Goal: Transaction & Acquisition: Purchase product/service

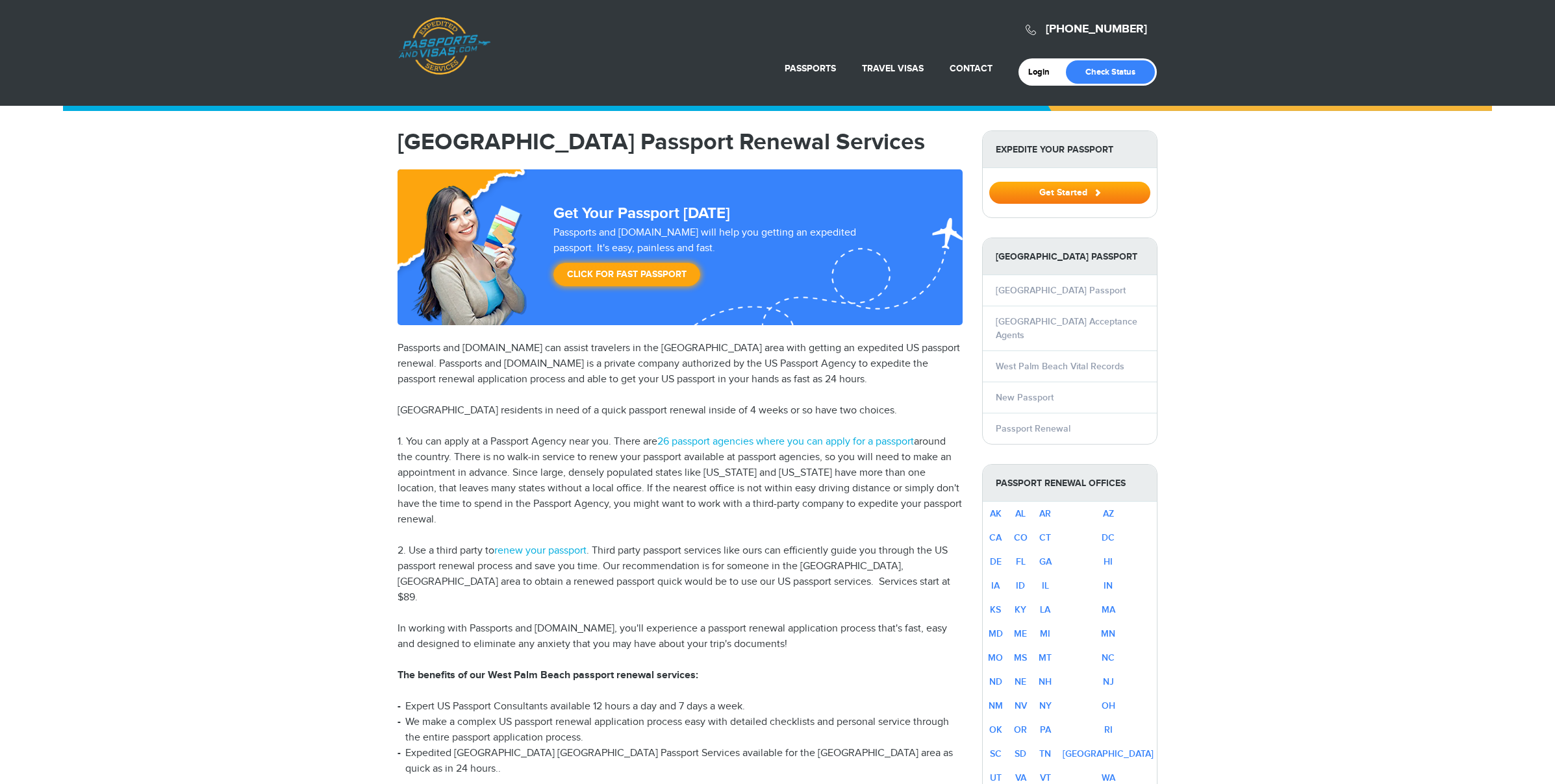
select select "**********"
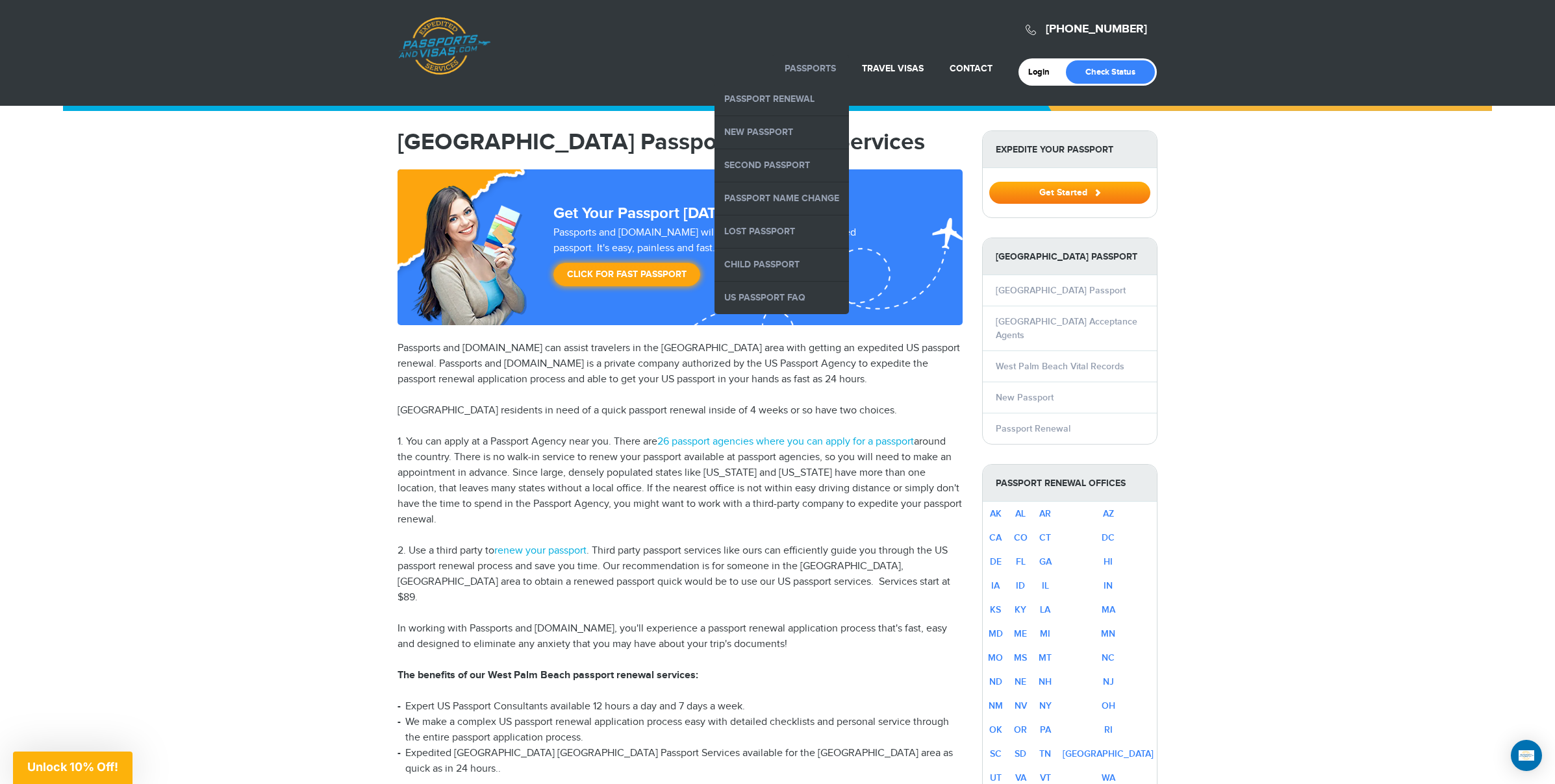
click at [823, 69] on link "Passports" at bounding box center [810, 68] width 52 height 11
drag, startPoint x: 797, startPoint y: 101, endPoint x: 717, endPoint y: 111, distance: 80.6
click at [797, 100] on link "Passport Renewal" at bounding box center [782, 99] width 134 height 33
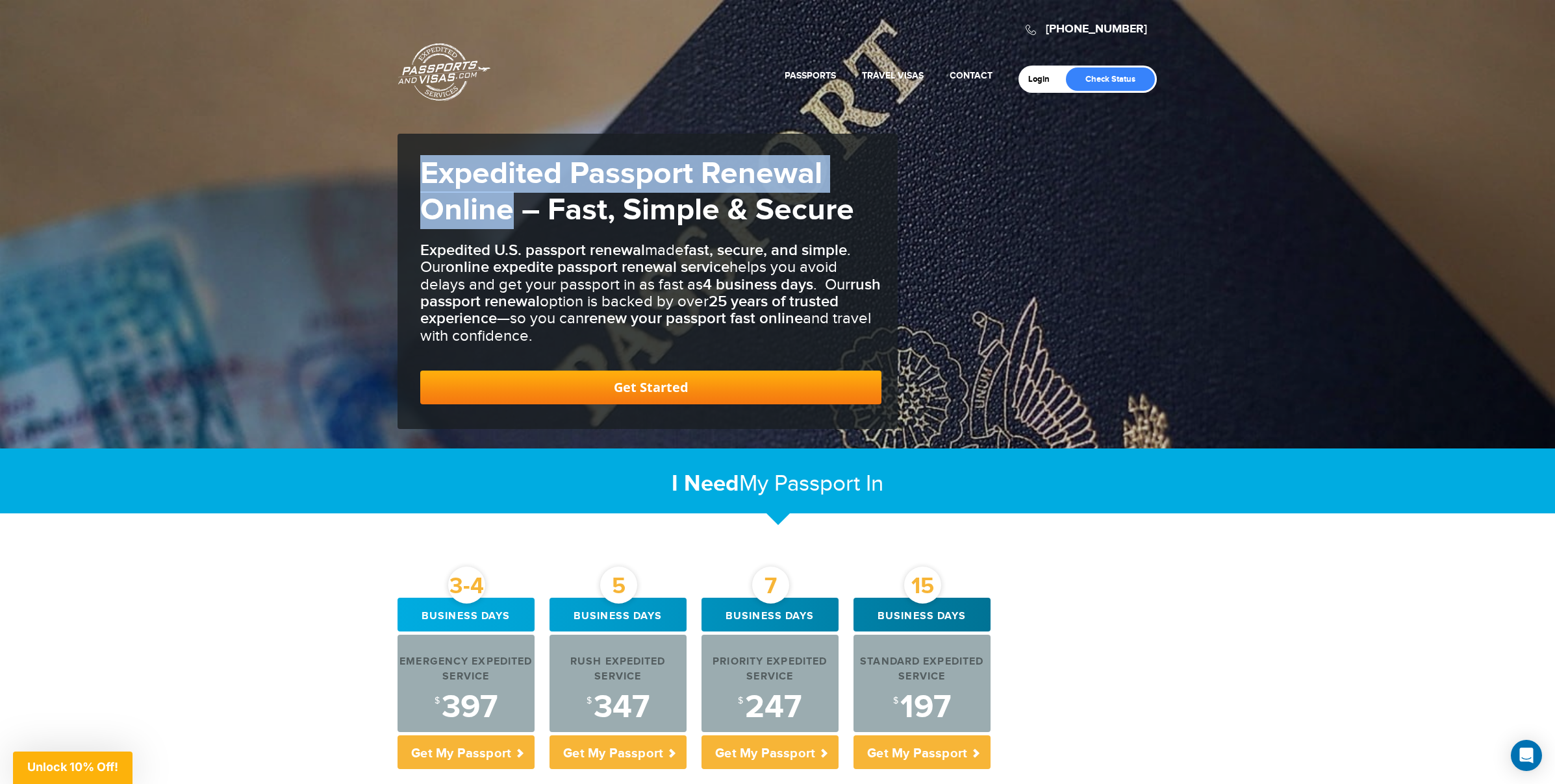
drag, startPoint x: 428, startPoint y: 171, endPoint x: 511, endPoint y: 206, distance: 90.1
click at [511, 206] on strong "Expedited Passport Renewal Online – Fast, Simple & Secure" at bounding box center [637, 192] width 434 height 74
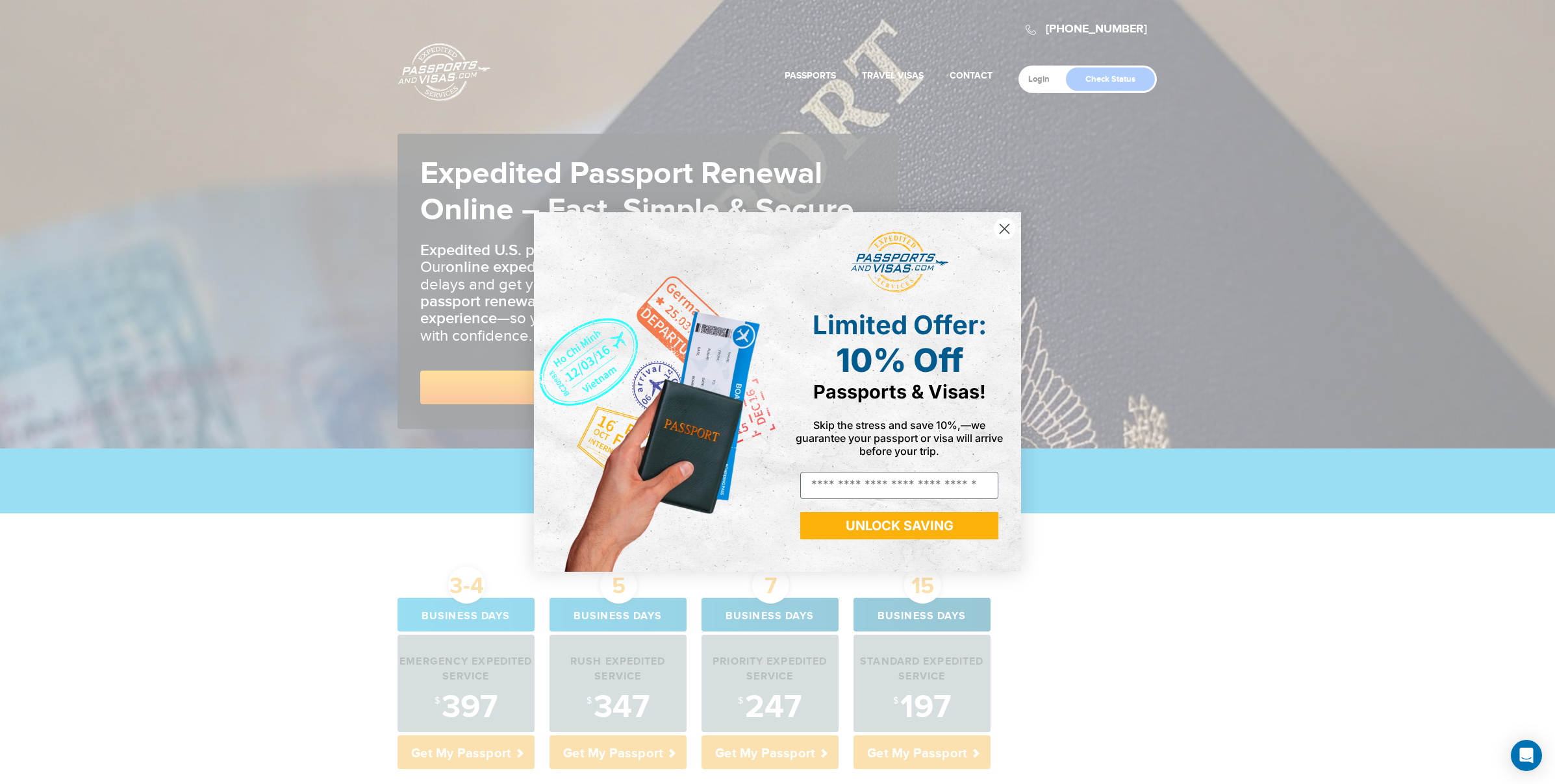
click at [1002, 227] on circle "Close dialog" at bounding box center [1005, 228] width 22 height 22
